Goal: Task Accomplishment & Management: Manage account settings

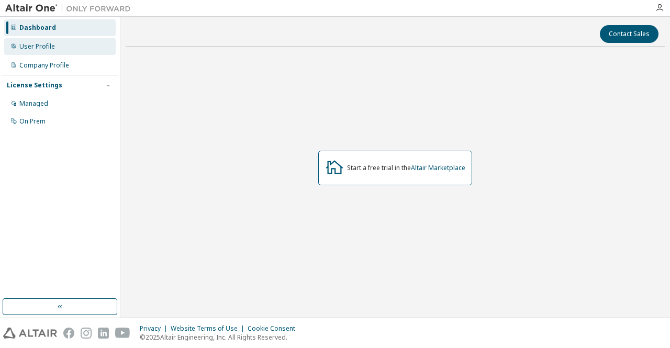
click at [65, 50] on div "User Profile" at bounding box center [60, 46] width 112 height 17
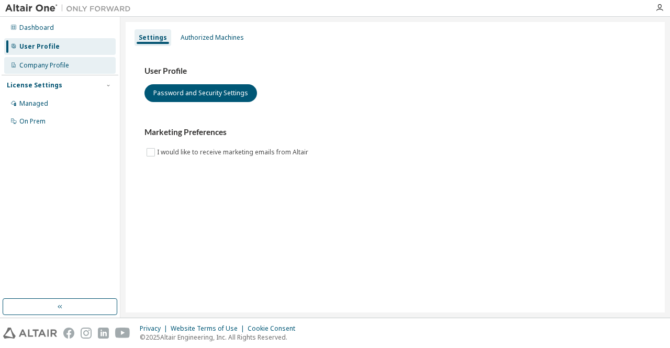
click at [71, 64] on div "Company Profile" at bounding box center [60, 65] width 112 height 17
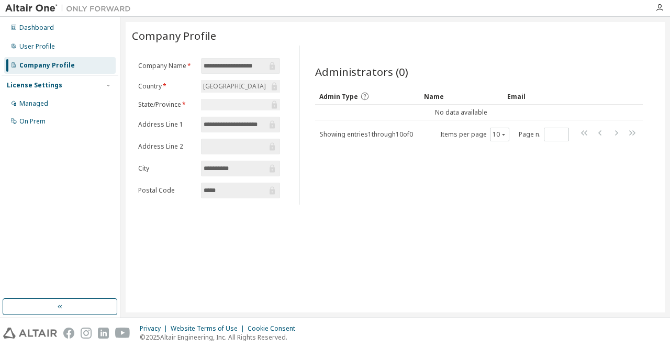
click at [84, 88] on div "License Settings" at bounding box center [60, 85] width 106 height 9
click at [73, 99] on div "Managed" at bounding box center [60, 103] width 112 height 17
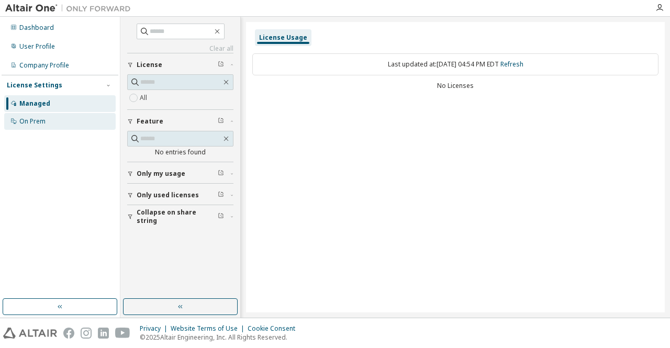
click at [67, 122] on div "On Prem" at bounding box center [60, 121] width 112 height 17
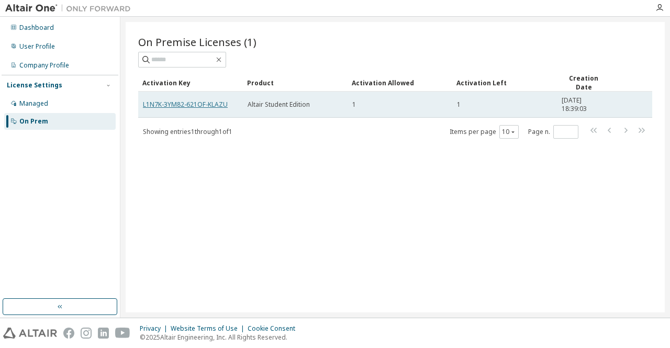
click at [198, 104] on link "L1N7K-3YM82-621OF-KLAZU" at bounding box center [185, 104] width 85 height 9
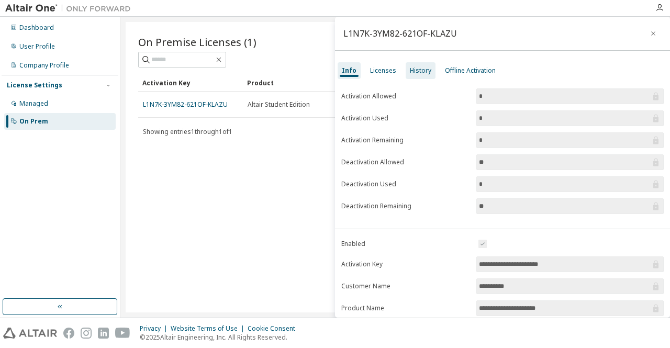
click at [424, 75] on div "History" at bounding box center [421, 70] width 30 height 17
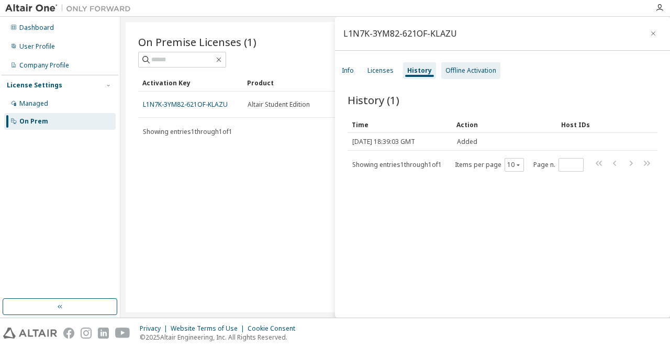
click at [470, 75] on div "Offline Activation" at bounding box center [470, 70] width 59 height 17
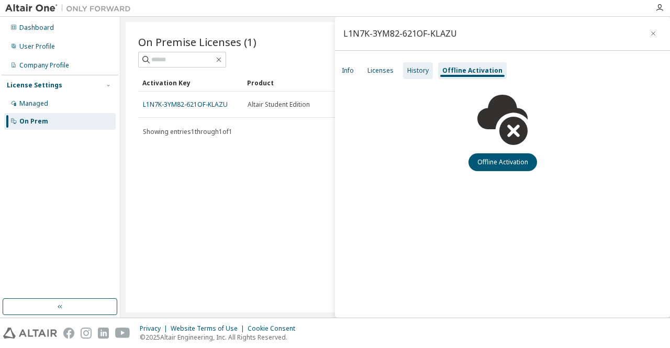
click at [425, 69] on div "History" at bounding box center [417, 71] width 21 height 8
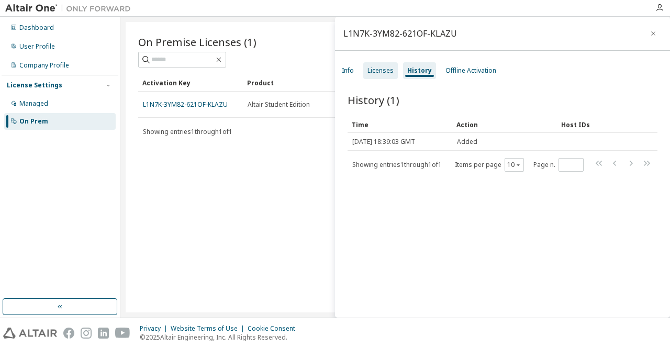
click at [377, 73] on div "Licenses" at bounding box center [381, 71] width 26 height 8
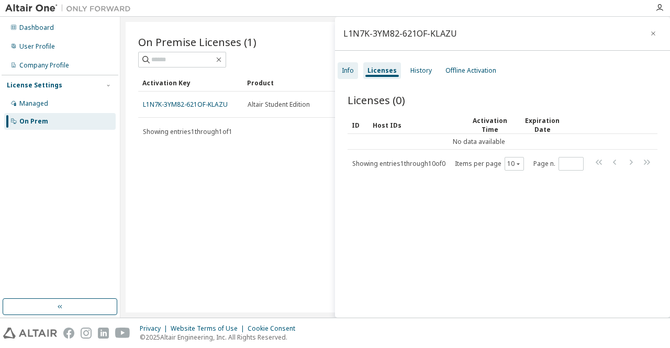
click at [338, 76] on div "Info" at bounding box center [348, 70] width 20 height 17
